Goal: Check status: Check status

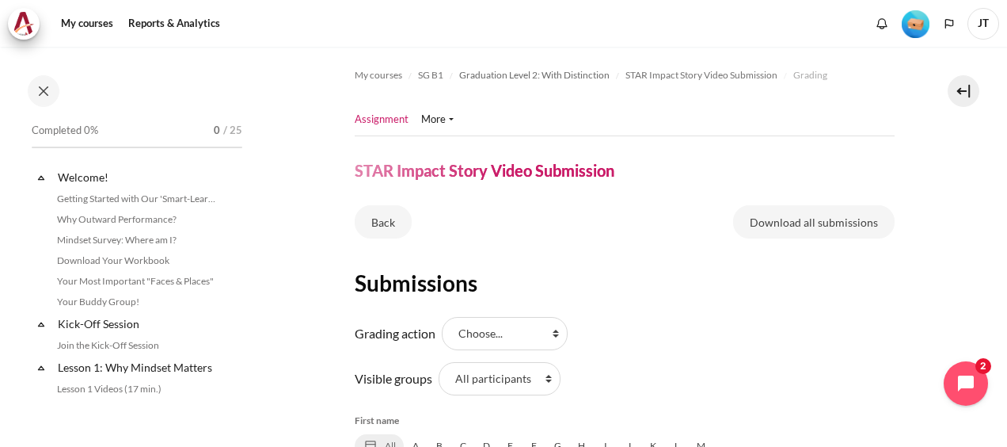
scroll to position [634, 0]
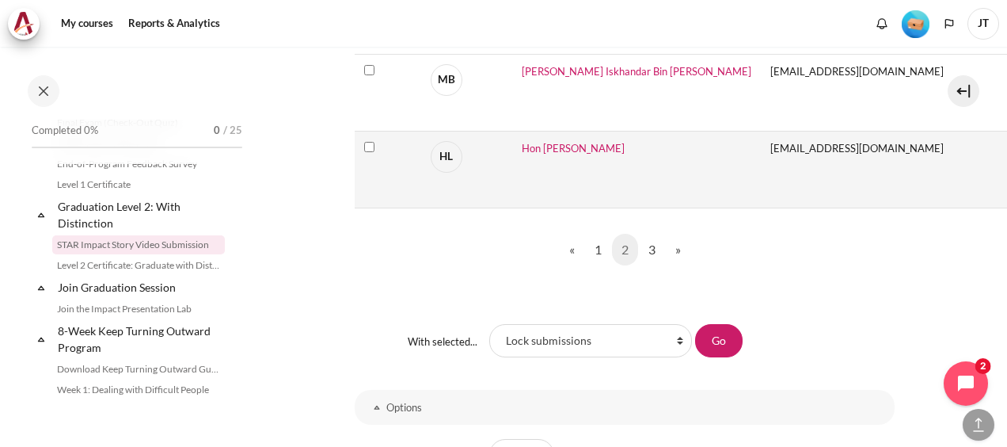
scroll to position [1426, 0]
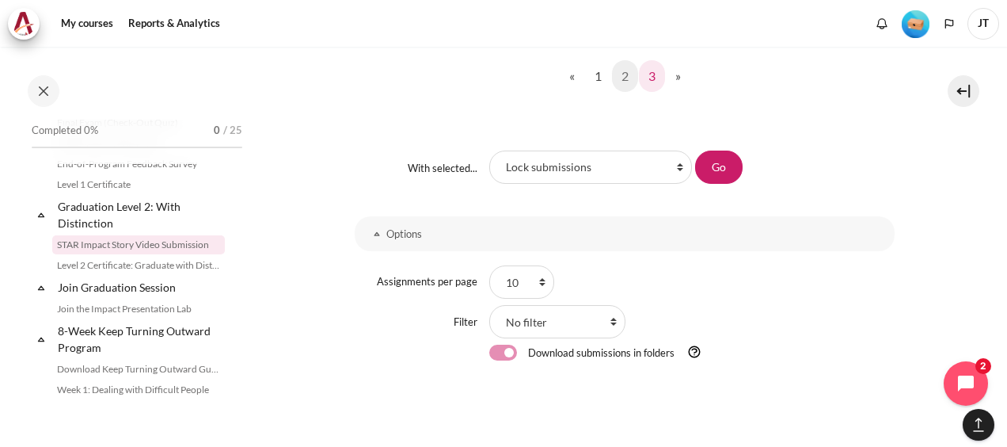
click at [653, 68] on link "3" at bounding box center [652, 76] width 26 height 32
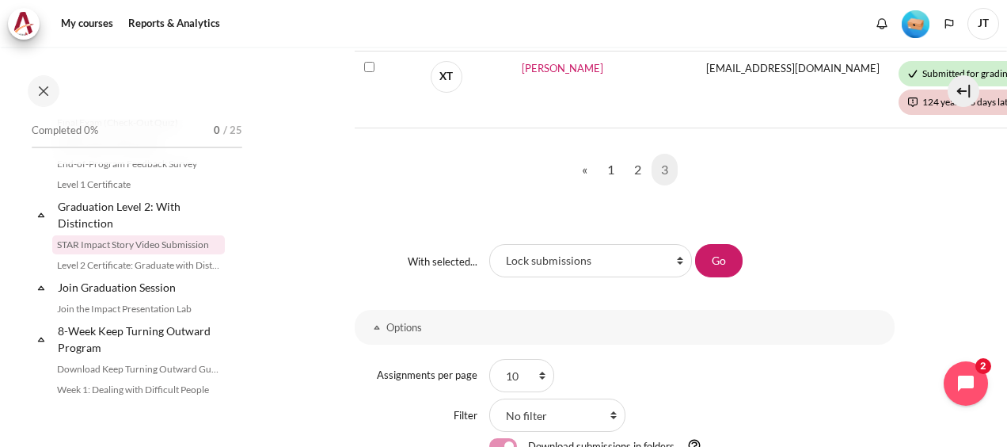
scroll to position [678, 0]
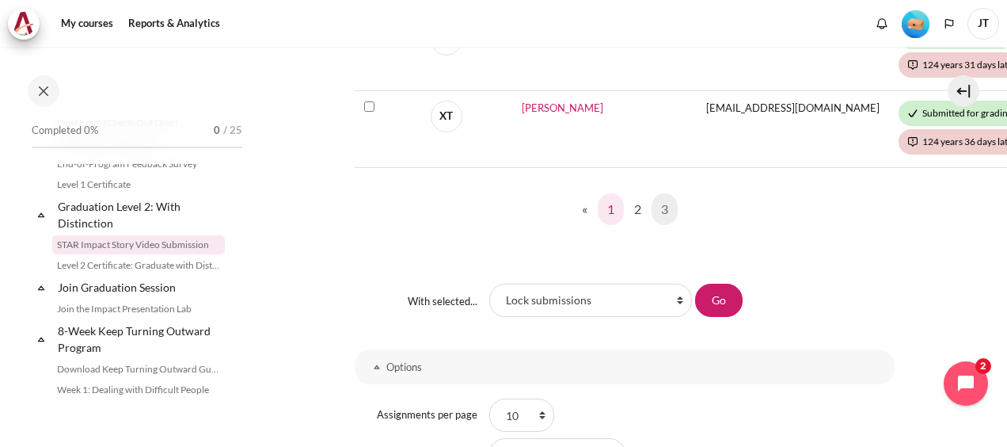
click at [607, 204] on link "1" at bounding box center [611, 209] width 26 height 32
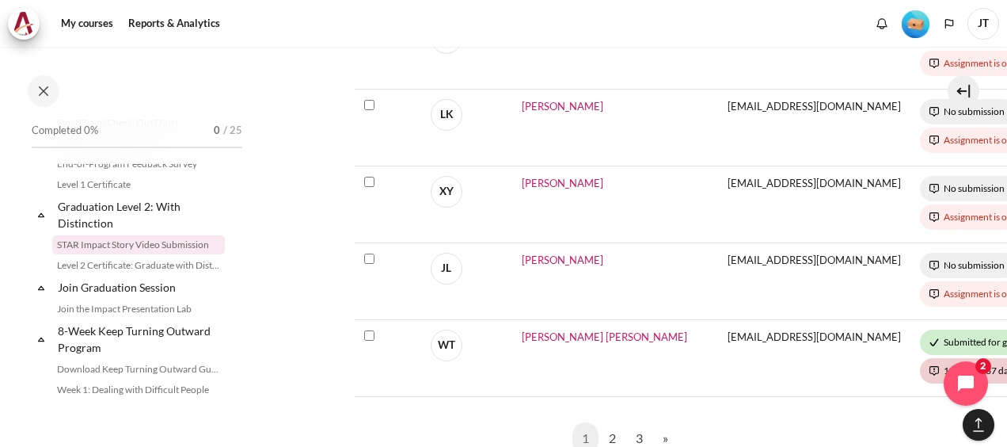
scroll to position [1109, 0]
